Goal: Information Seeking & Learning: Learn about a topic

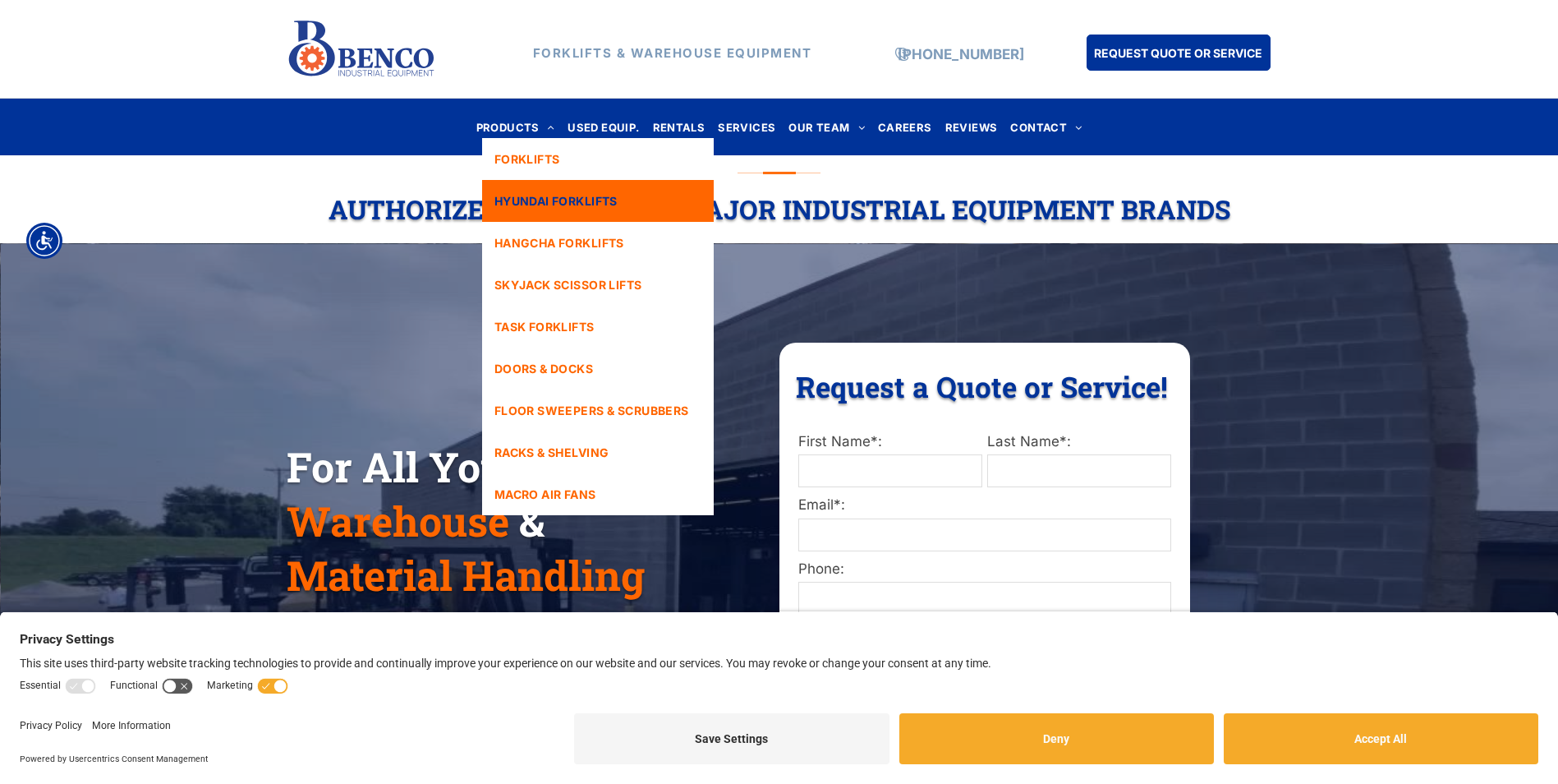
click at [561, 195] on span "HYUNDAI FORKLIFTS" at bounding box center [556, 201] width 123 height 18
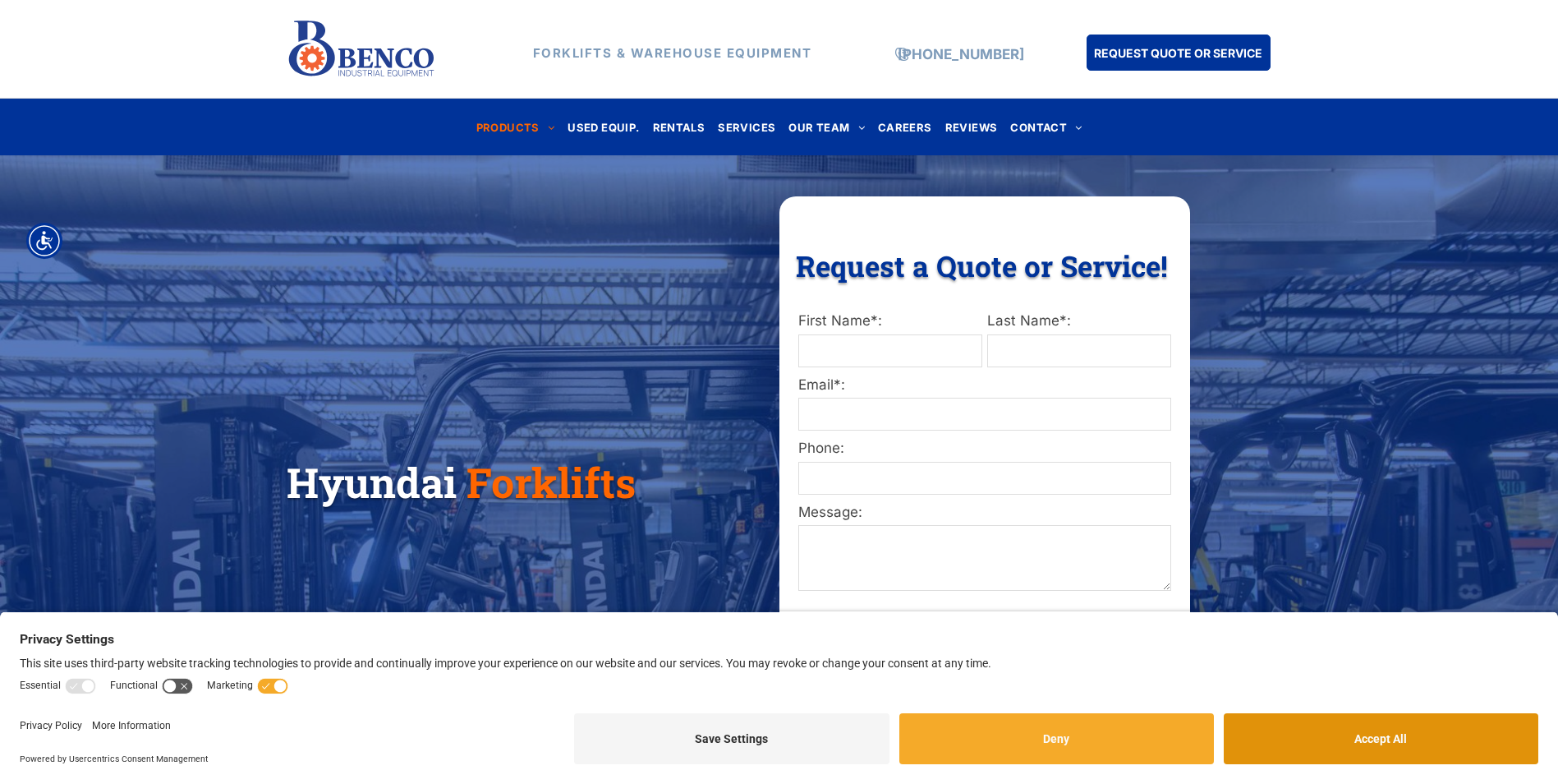
click at [1359, 731] on button "Accept All" at bounding box center [1381, 738] width 314 height 51
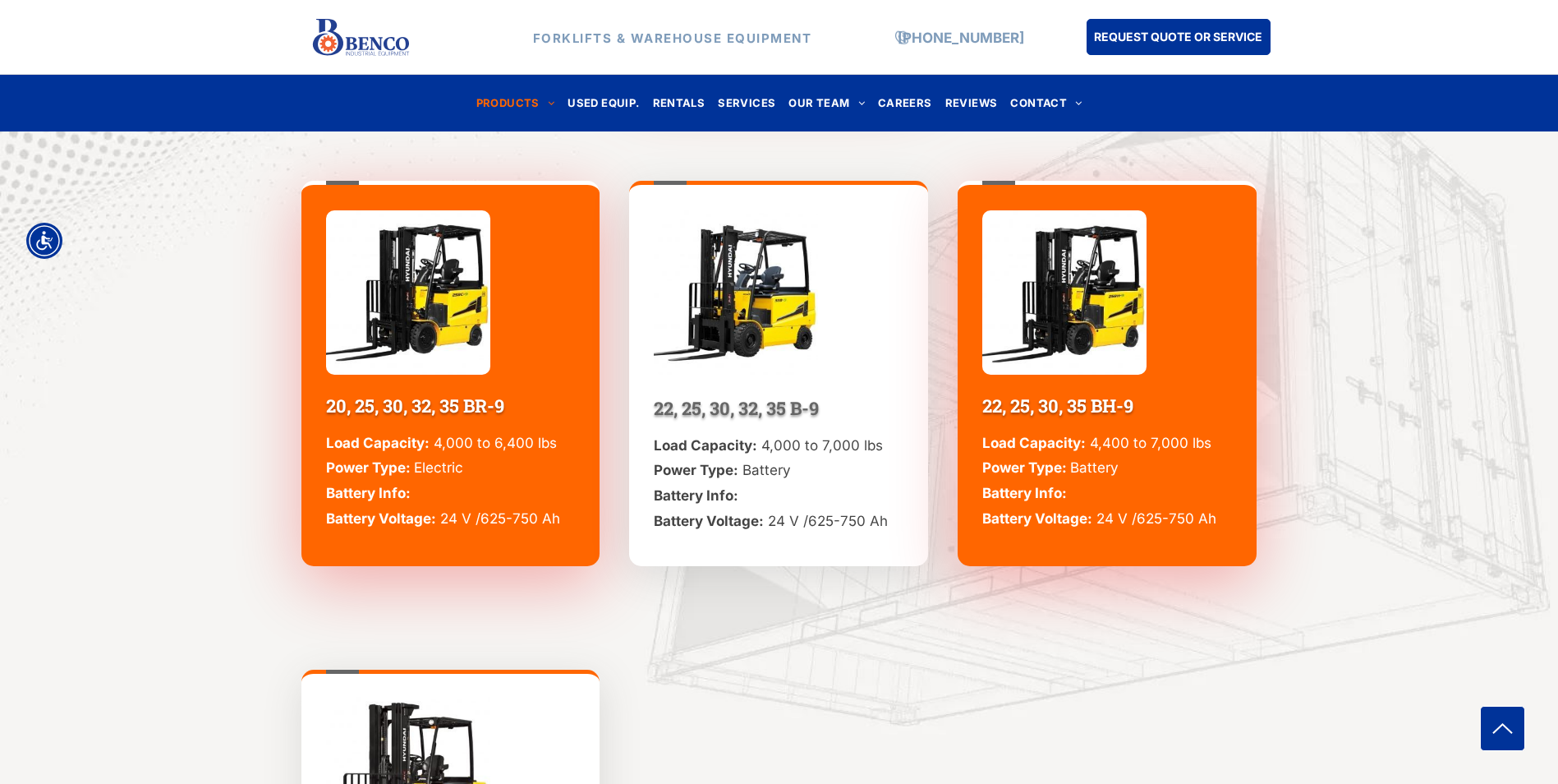
scroll to position [1560, 0]
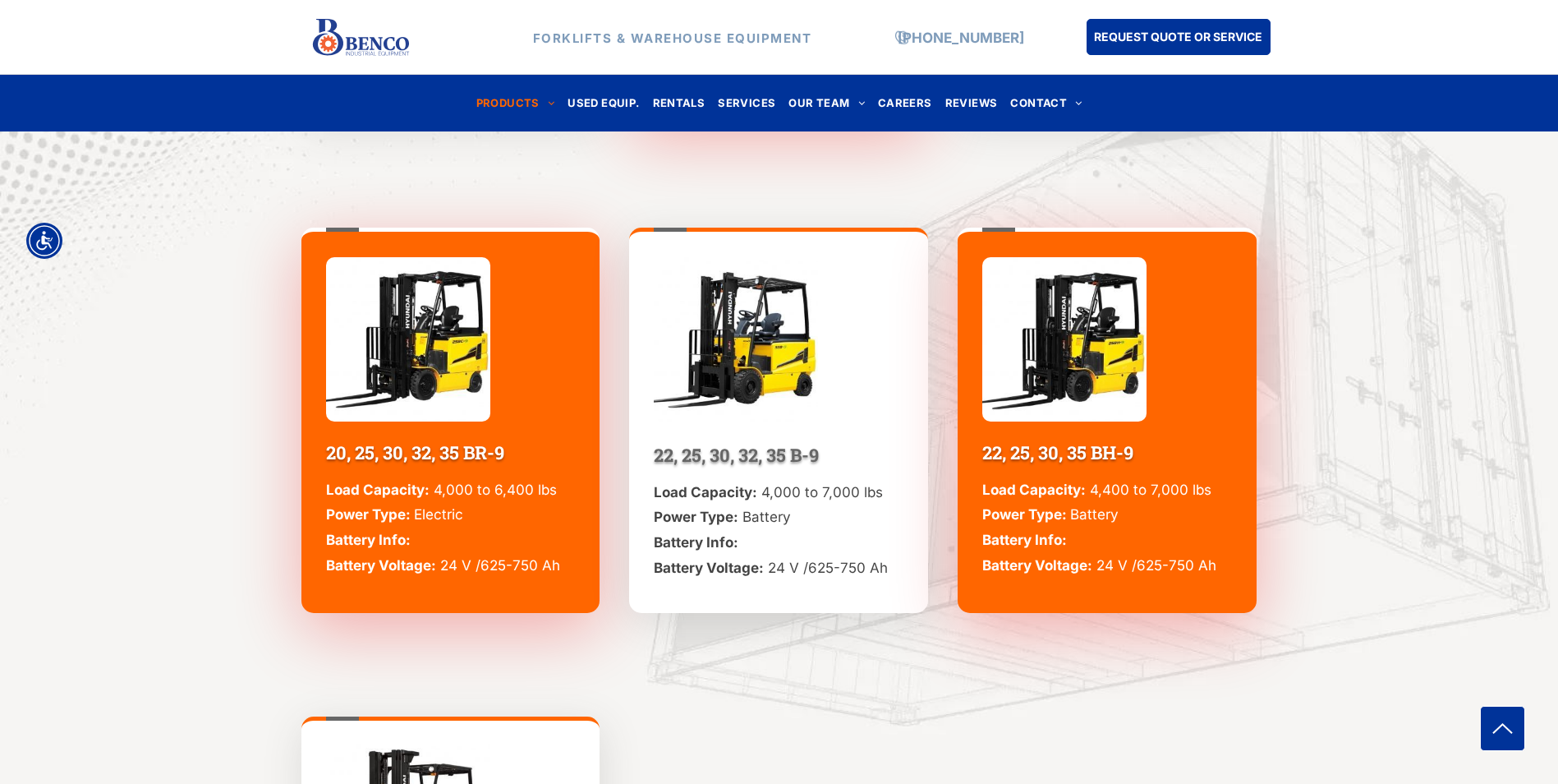
drag, startPoint x: 333, startPoint y: 227, endPoint x: 431, endPoint y: 237, distance: 98.5
click at [431, 237] on div "20, 25, 30, 32, 35 BR-9 Load Capacity: 4,000 to 6,400 lbs Power Type: Electric …" at bounding box center [451, 420] width 299 height 385
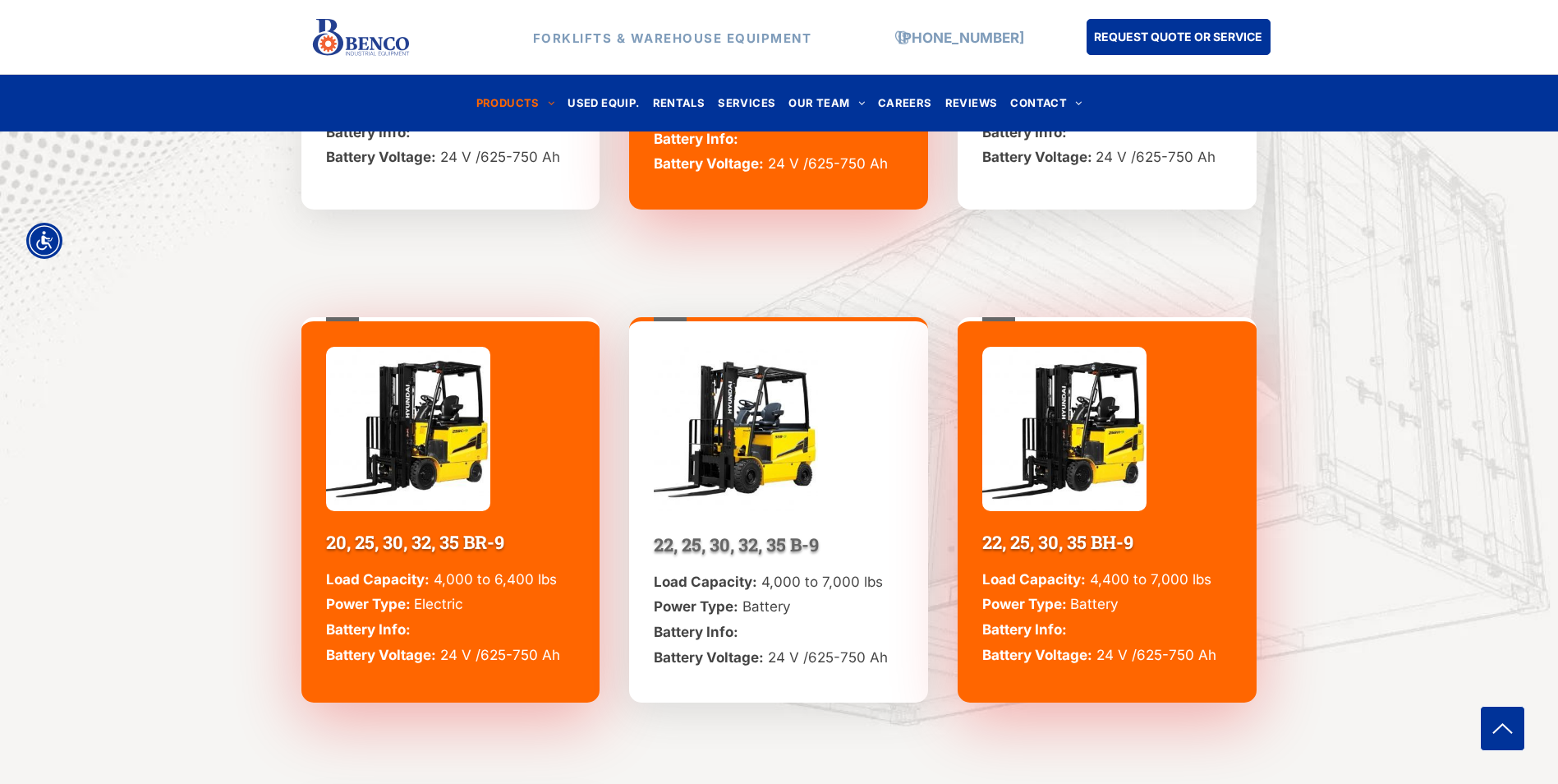
scroll to position [1479, 0]
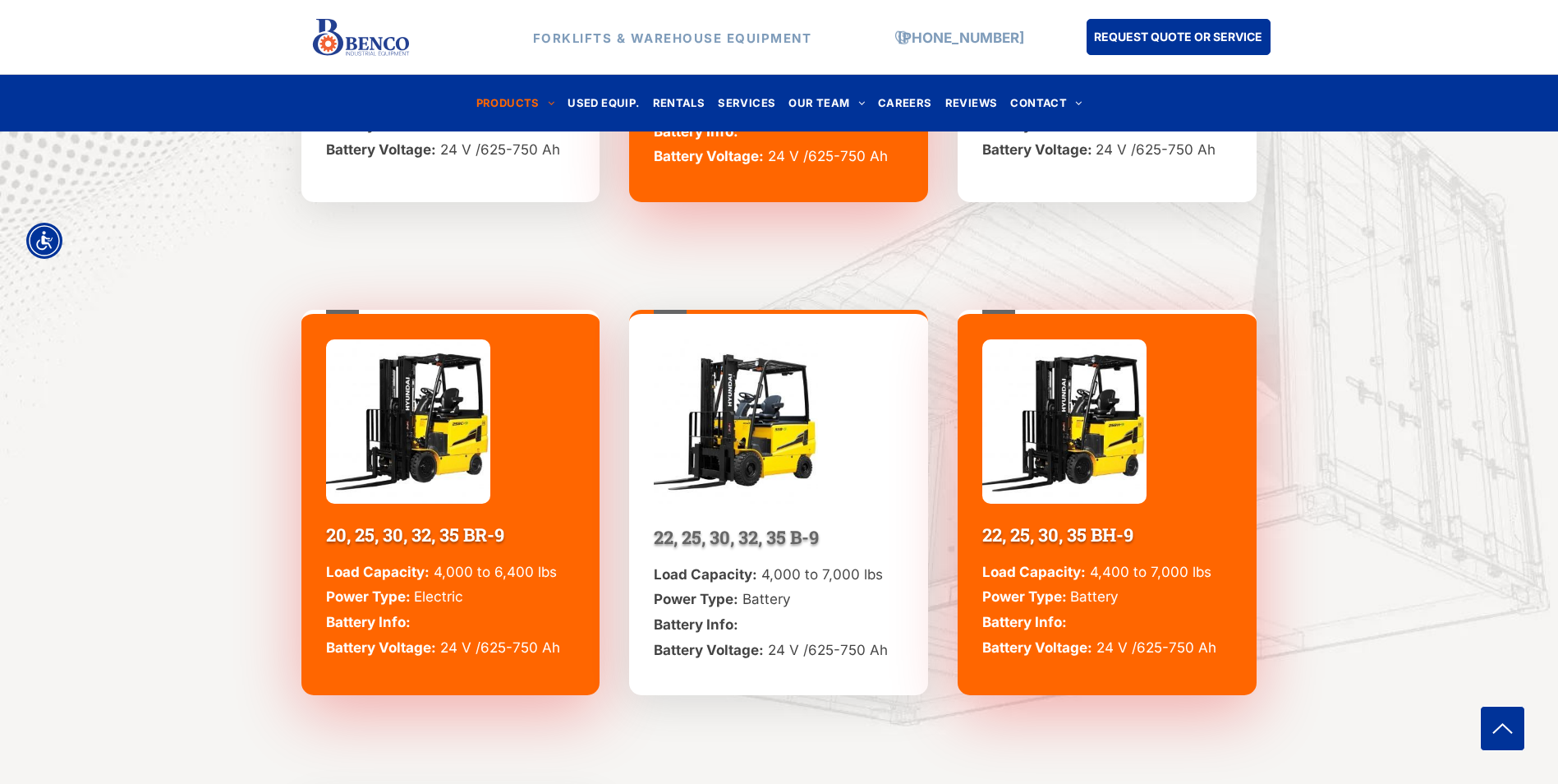
click at [446, 443] on img at bounding box center [408, 421] width 165 height 165
click at [388, 486] on img at bounding box center [408, 421] width 165 height 165
click at [407, 467] on img at bounding box center [408, 421] width 165 height 165
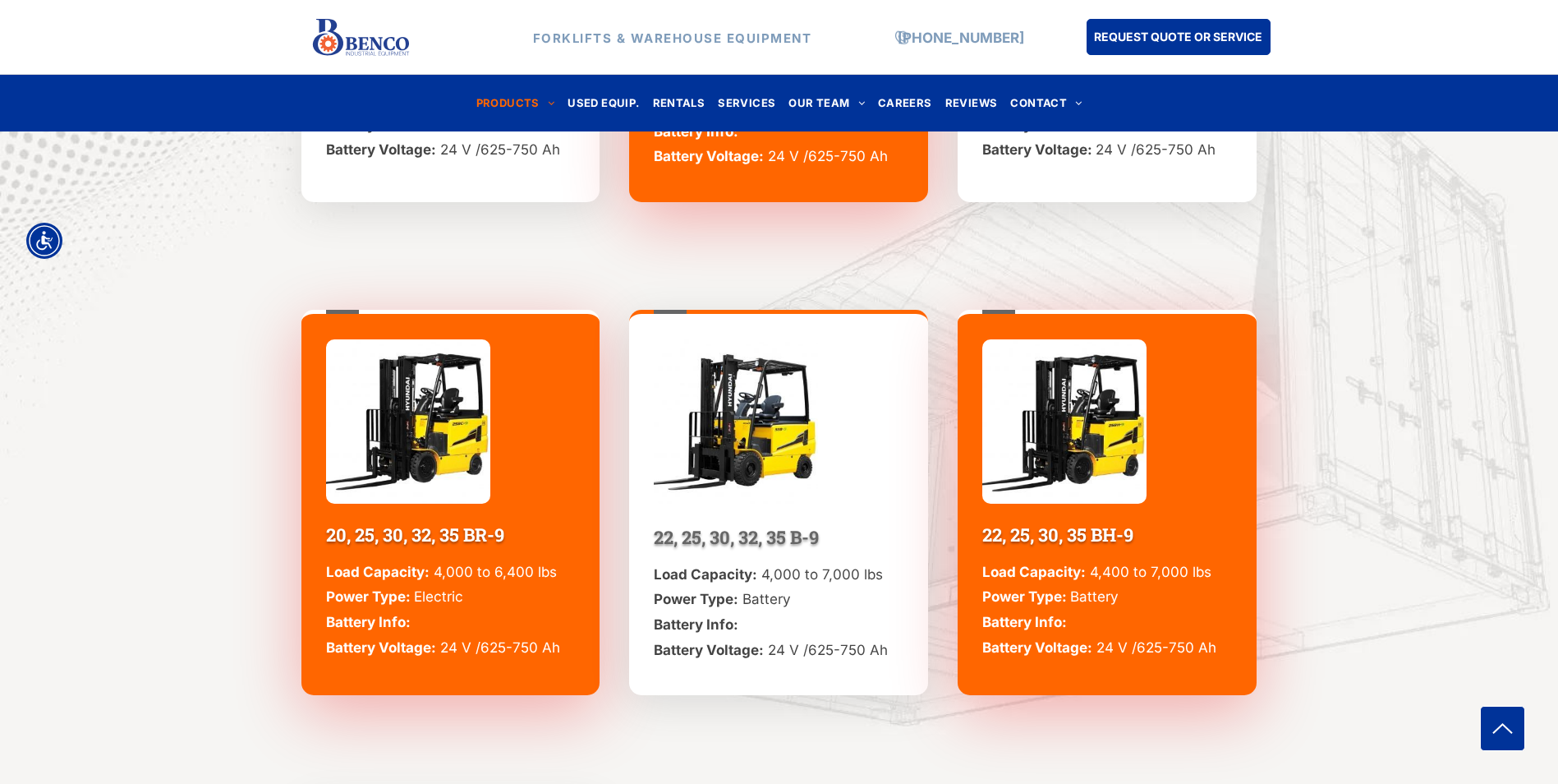
click at [407, 467] on img at bounding box center [408, 421] width 165 height 165
click at [410, 460] on img at bounding box center [408, 421] width 165 height 165
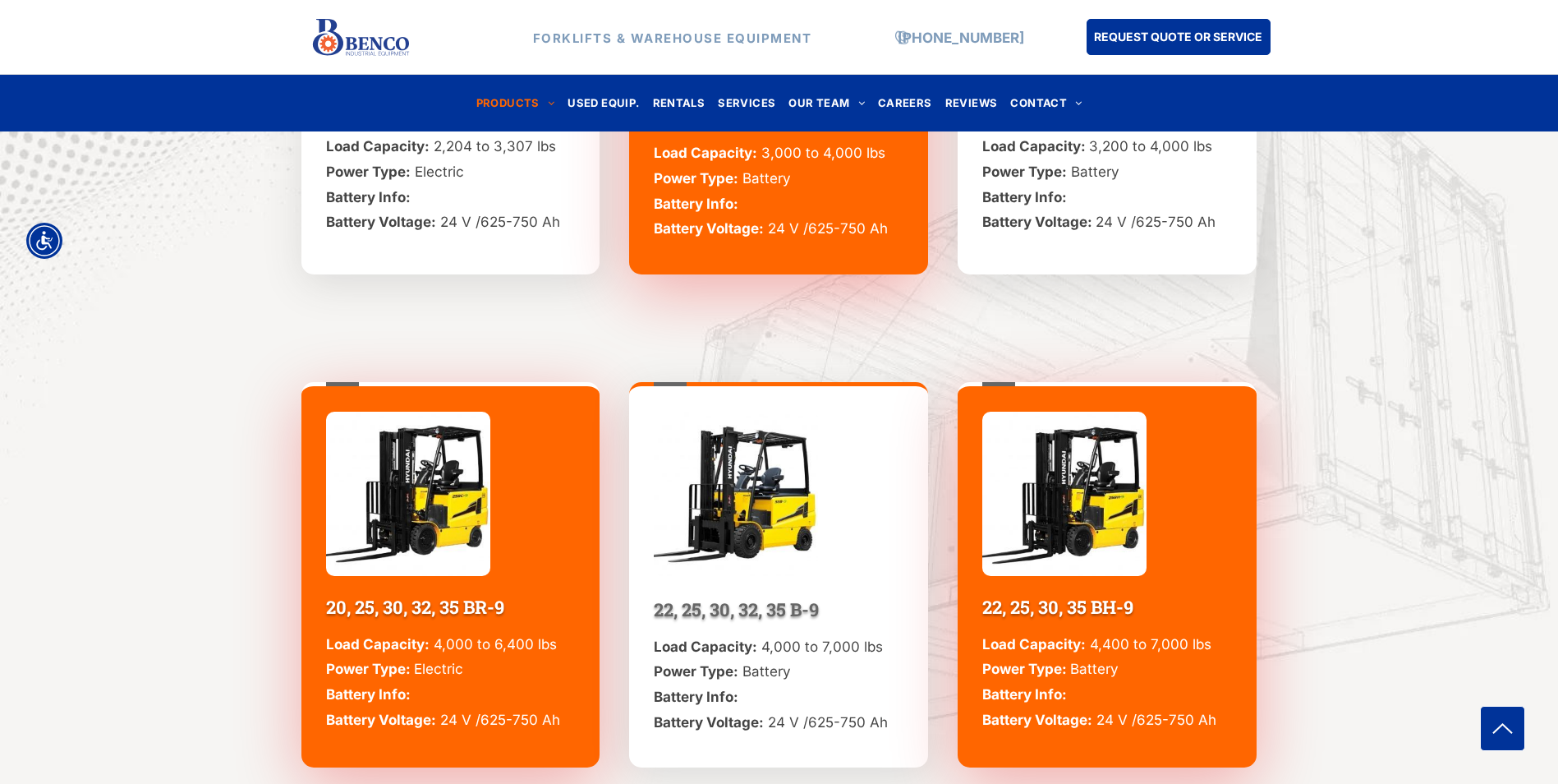
scroll to position [1397, 0]
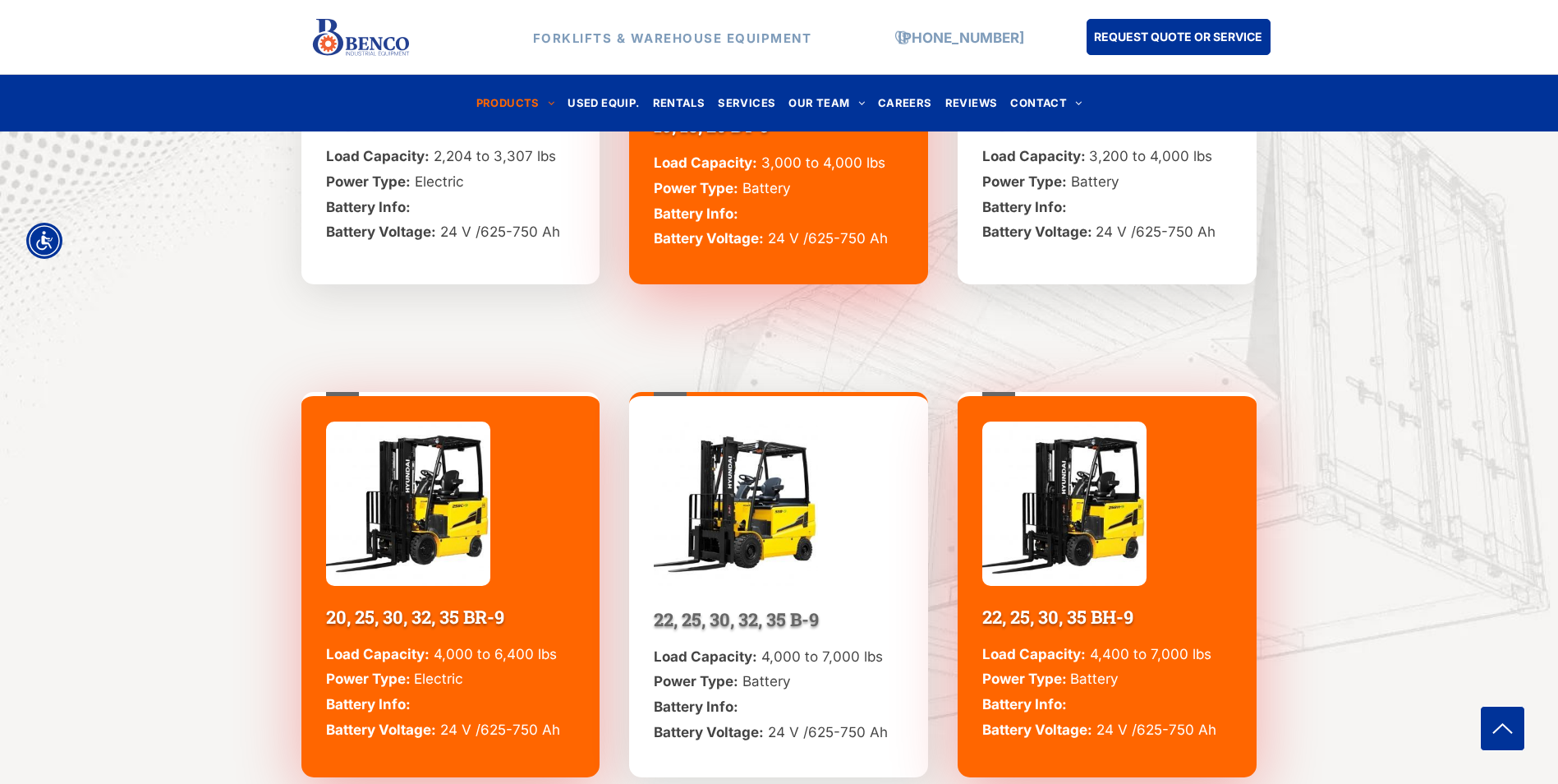
click at [488, 717] on p "Load Capacity: 4,000 to 6,400 lbs Power Type: Electric Battery Info: Battery Vo…" at bounding box center [451, 692] width 250 height 100
click at [442, 531] on img at bounding box center [408, 503] width 165 height 165
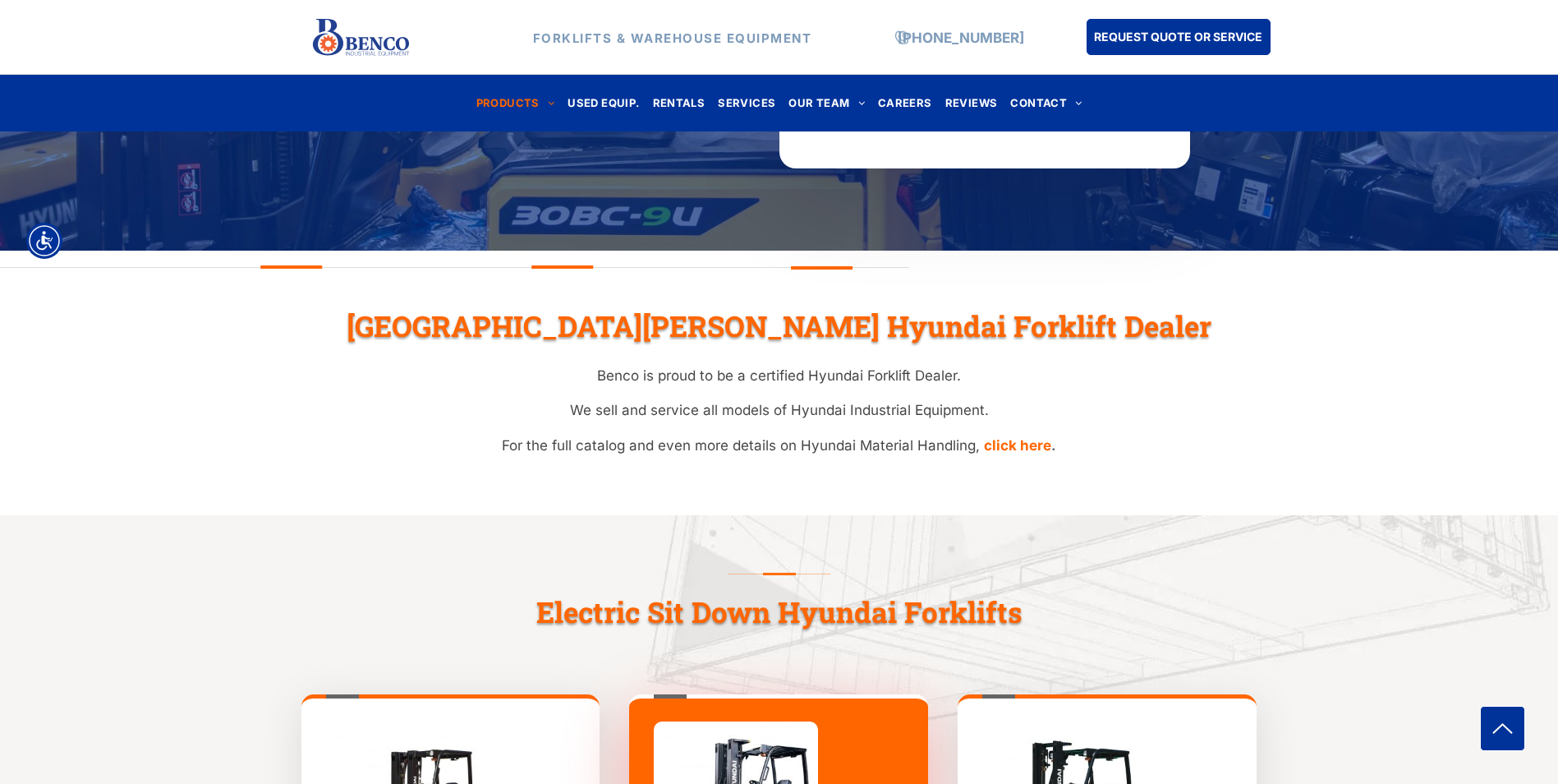
scroll to position [575, 0]
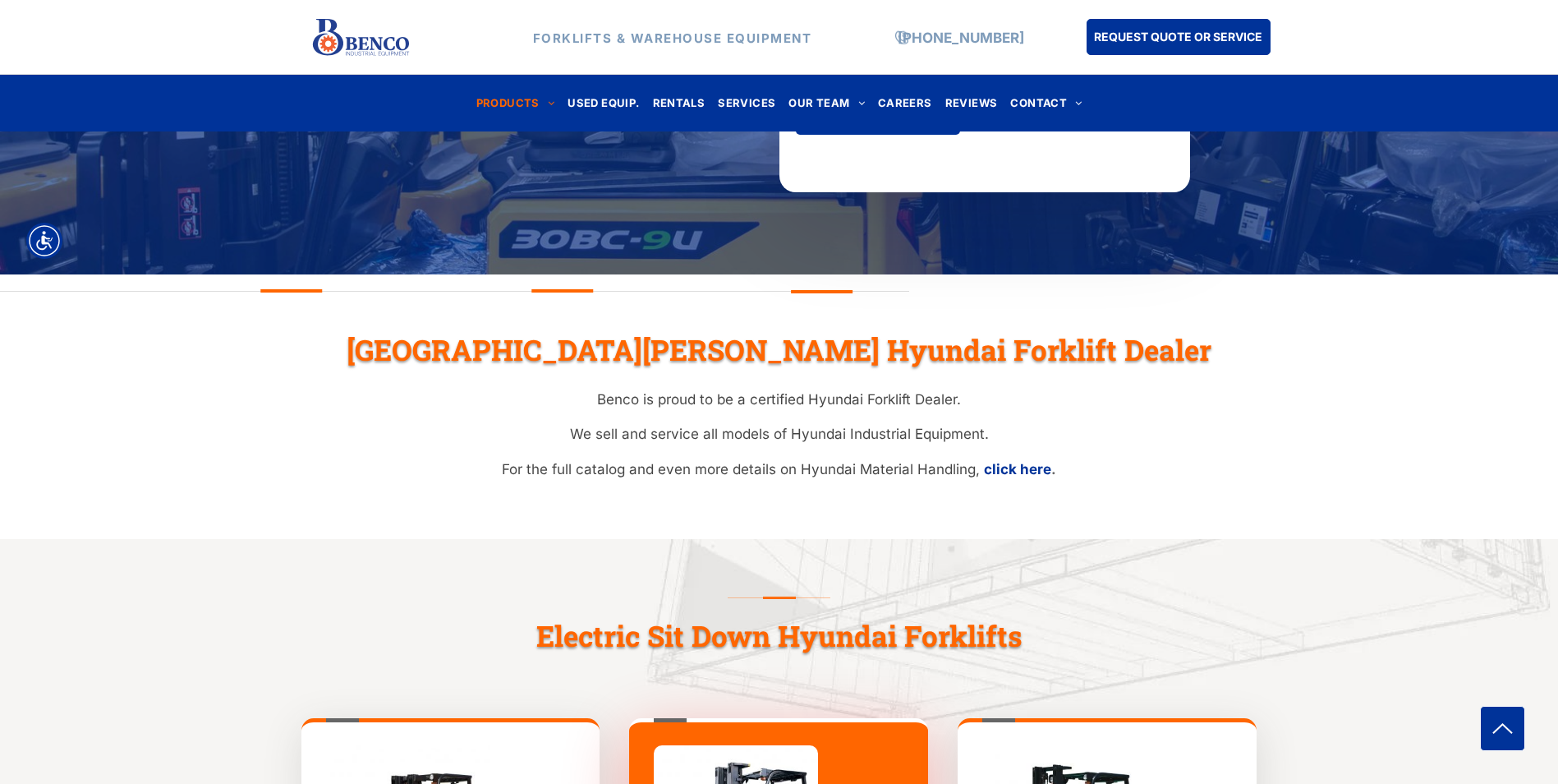
click at [1018, 476] on strong "click here" at bounding box center [1017, 469] width 68 height 17
